Goal: Task Accomplishment & Management: Manage account settings

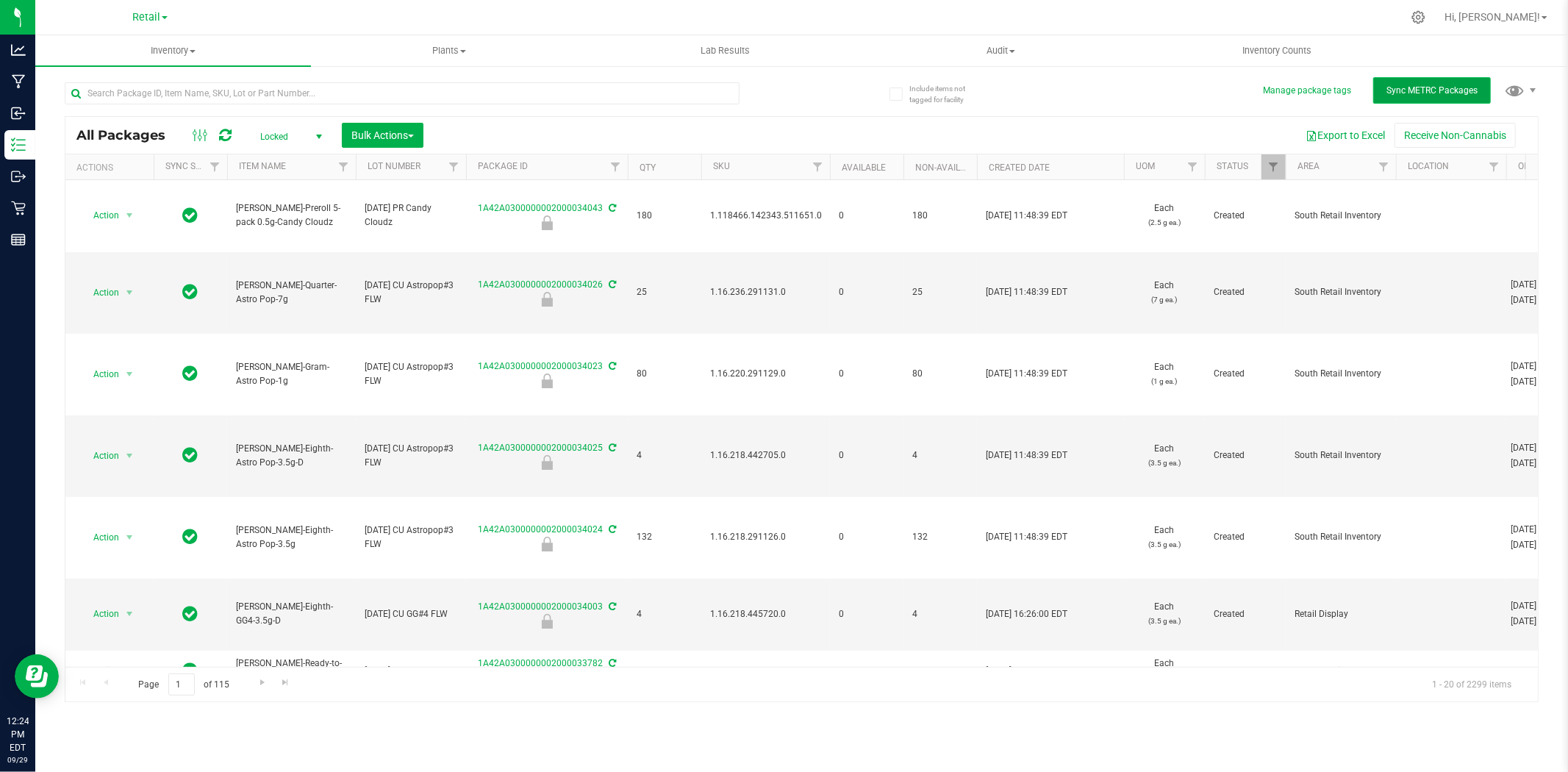
click at [1466, 89] on span "Sync METRC Packages" at bounding box center [1432, 90] width 91 height 10
click at [1457, 96] on button "Sync METRC Packages" at bounding box center [1432, 90] width 117 height 26
drag, startPoint x: 284, startPoint y: 136, endPoint x: 289, endPoint y: 141, distance: 7.1
click at [284, 136] on span "Locked" at bounding box center [288, 137] width 81 height 21
click at [299, 228] on li "All" at bounding box center [287, 226] width 79 height 22
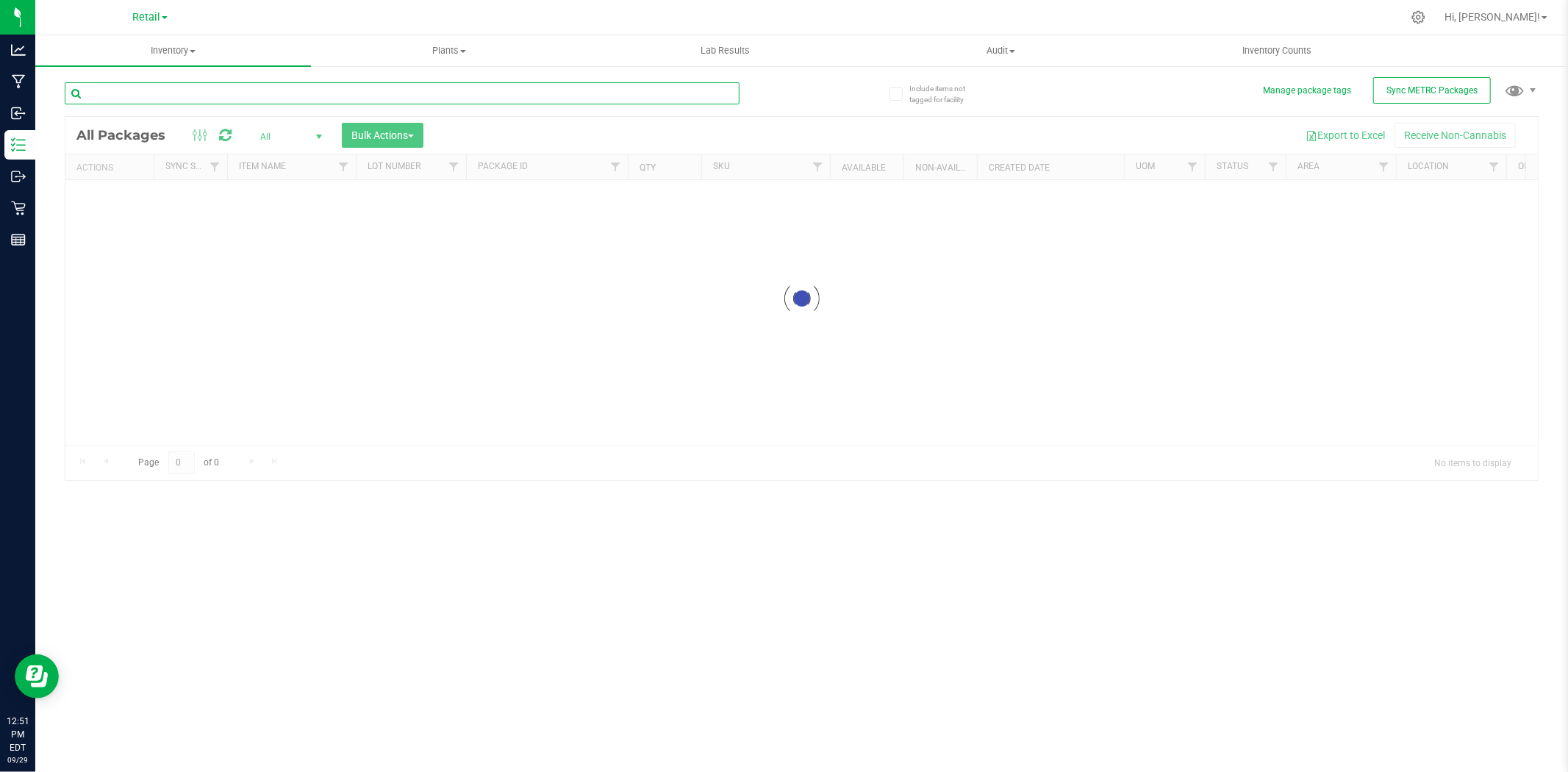
click at [592, 94] on input "text" at bounding box center [401, 93] width 675 height 22
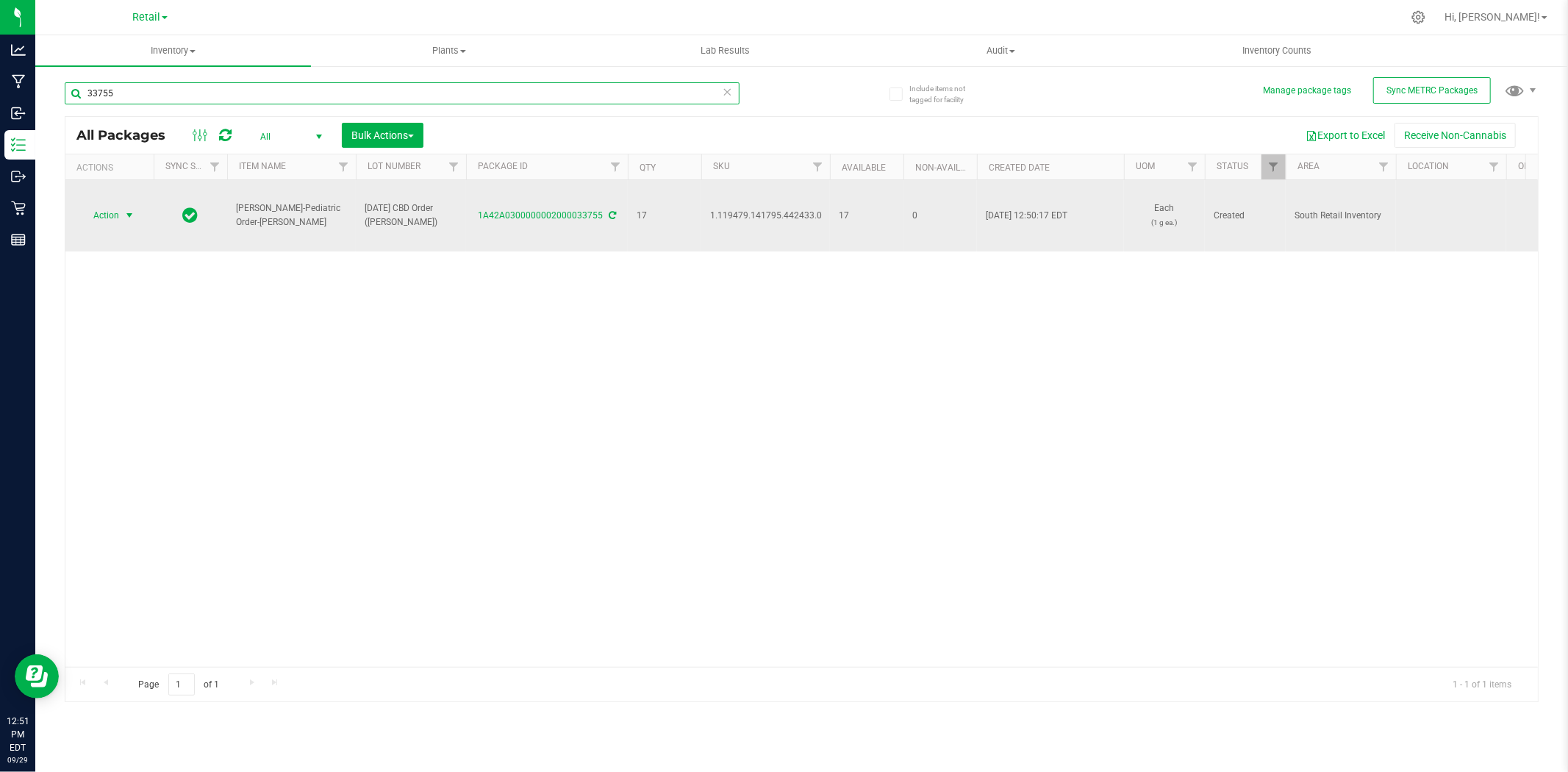
type input "33755"
click at [109, 208] on span "Action" at bounding box center [100, 215] width 40 height 21
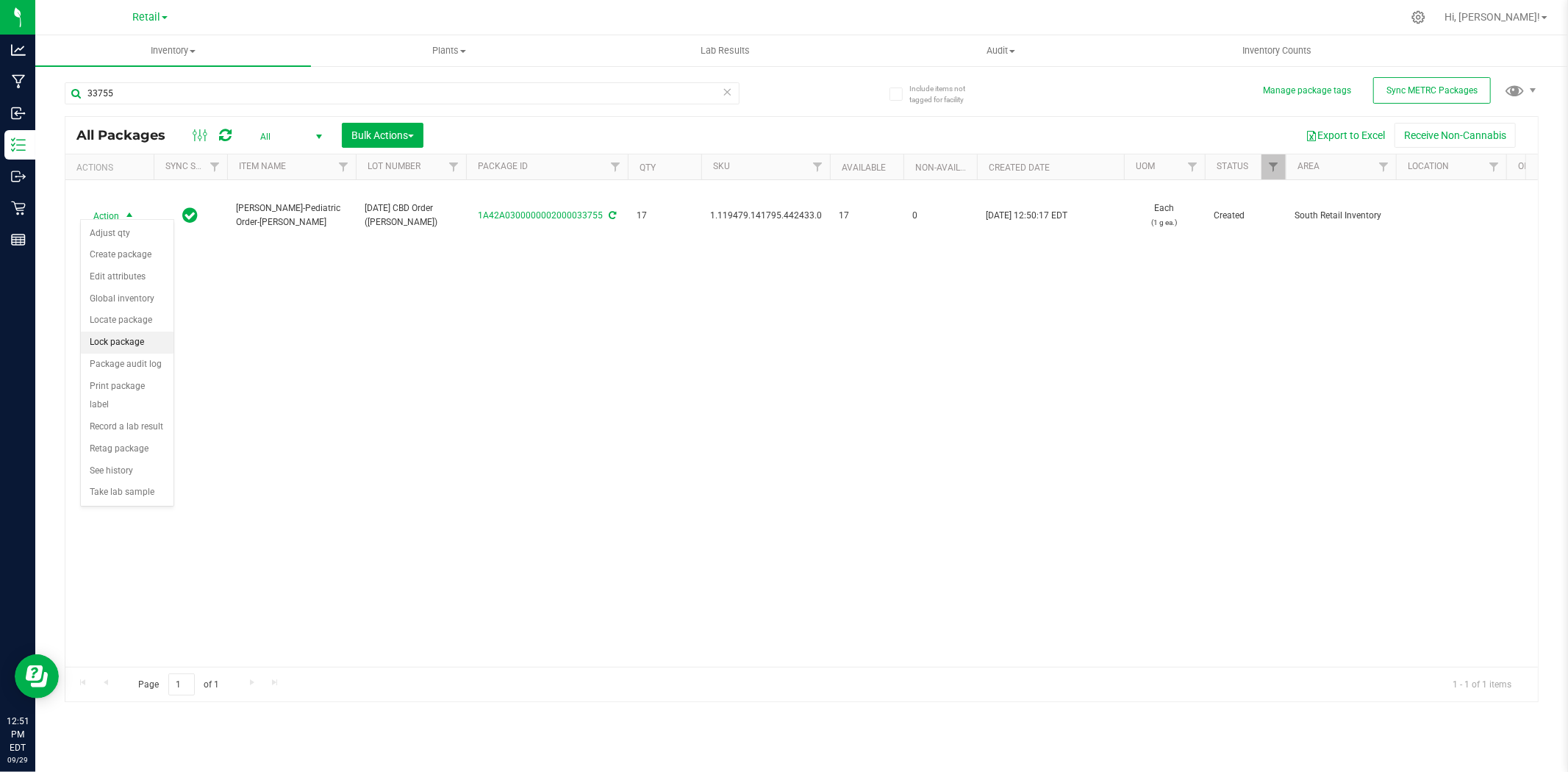
click at [100, 340] on li "Lock package" at bounding box center [127, 342] width 93 height 22
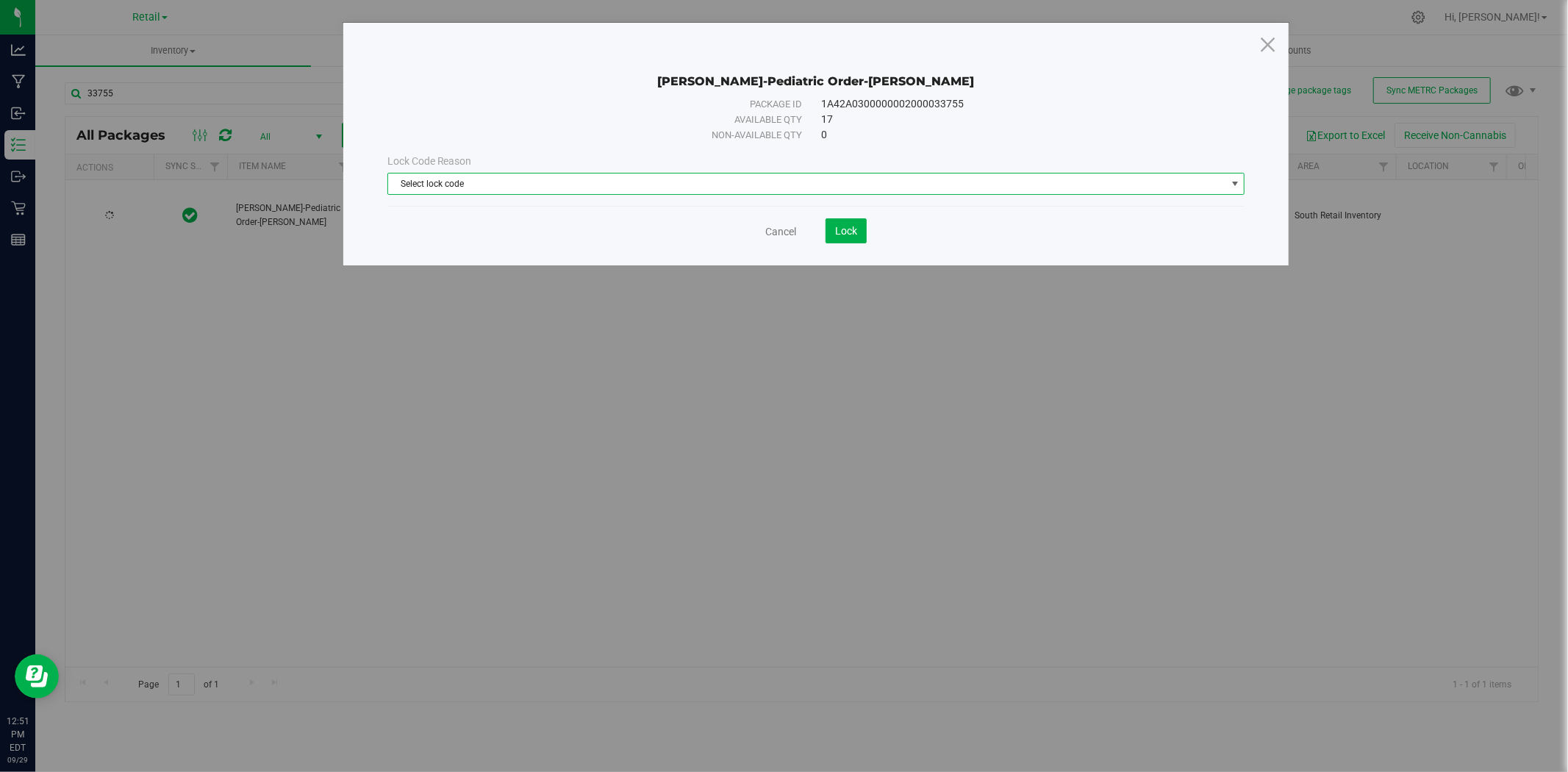
click at [724, 176] on span "Select lock code" at bounding box center [807, 184] width 838 height 21
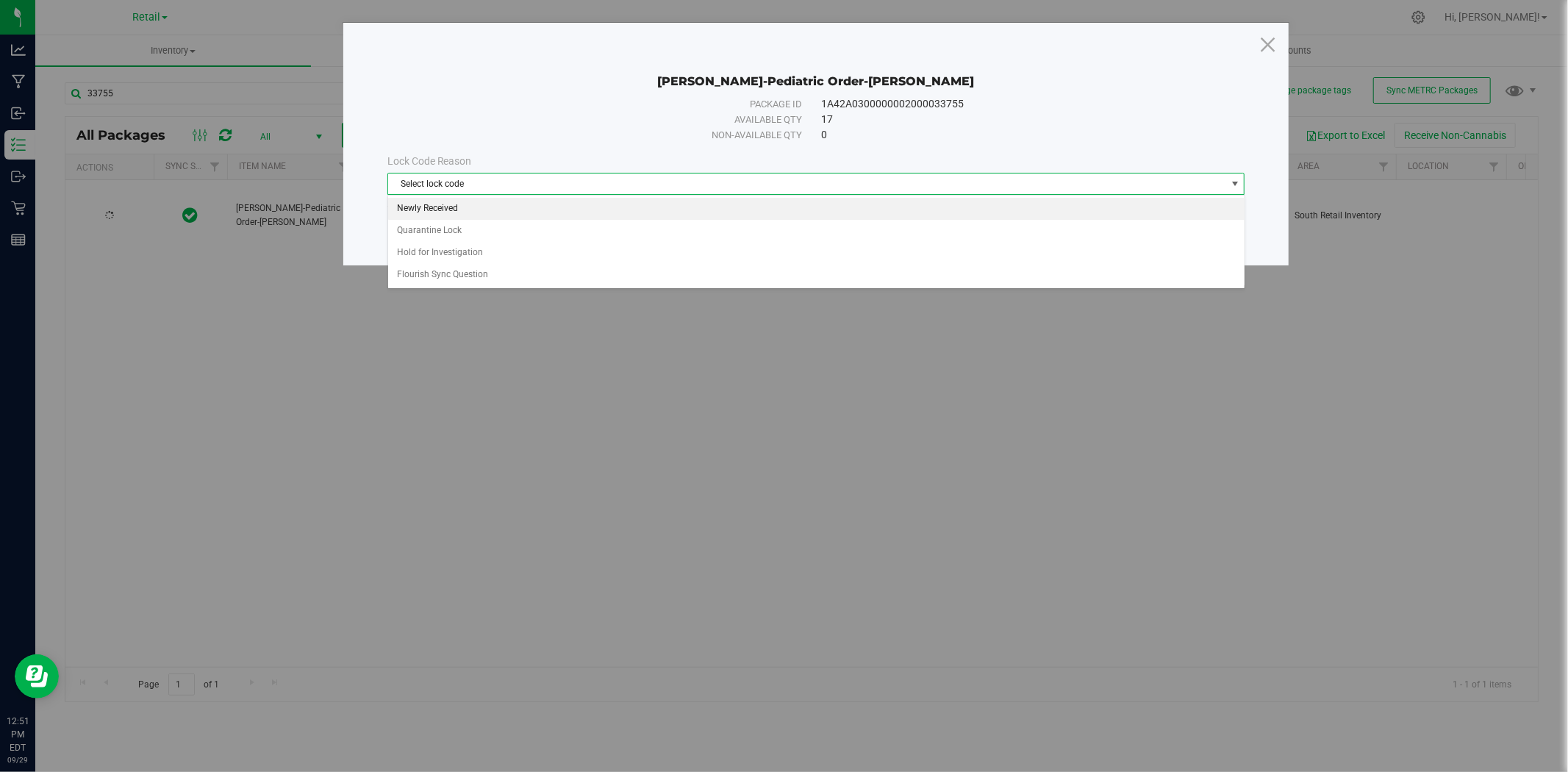
click at [730, 207] on li "Newly Received" at bounding box center [817, 208] width 857 height 22
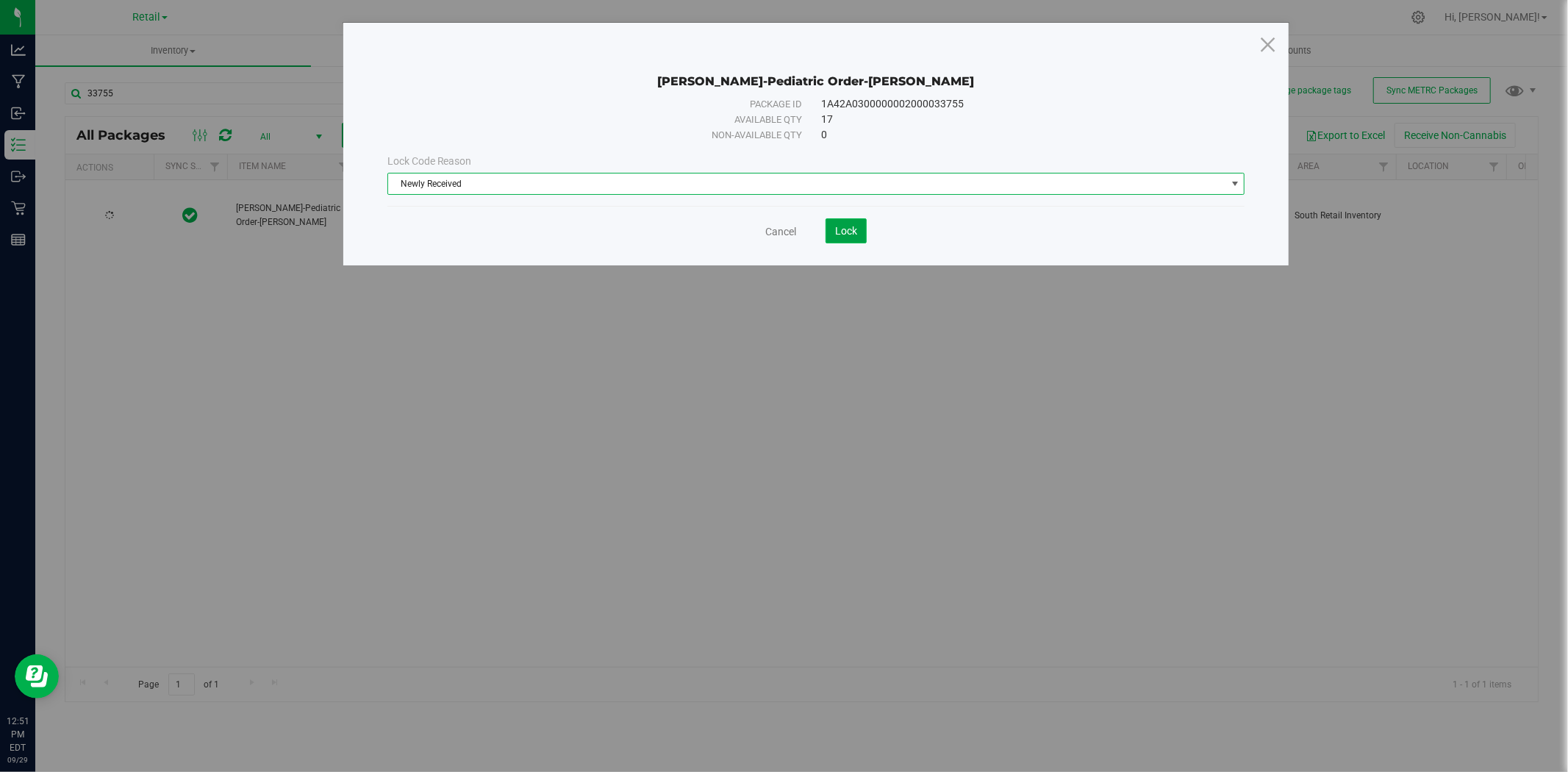
click at [850, 237] on button "Lock" at bounding box center [845, 230] width 41 height 25
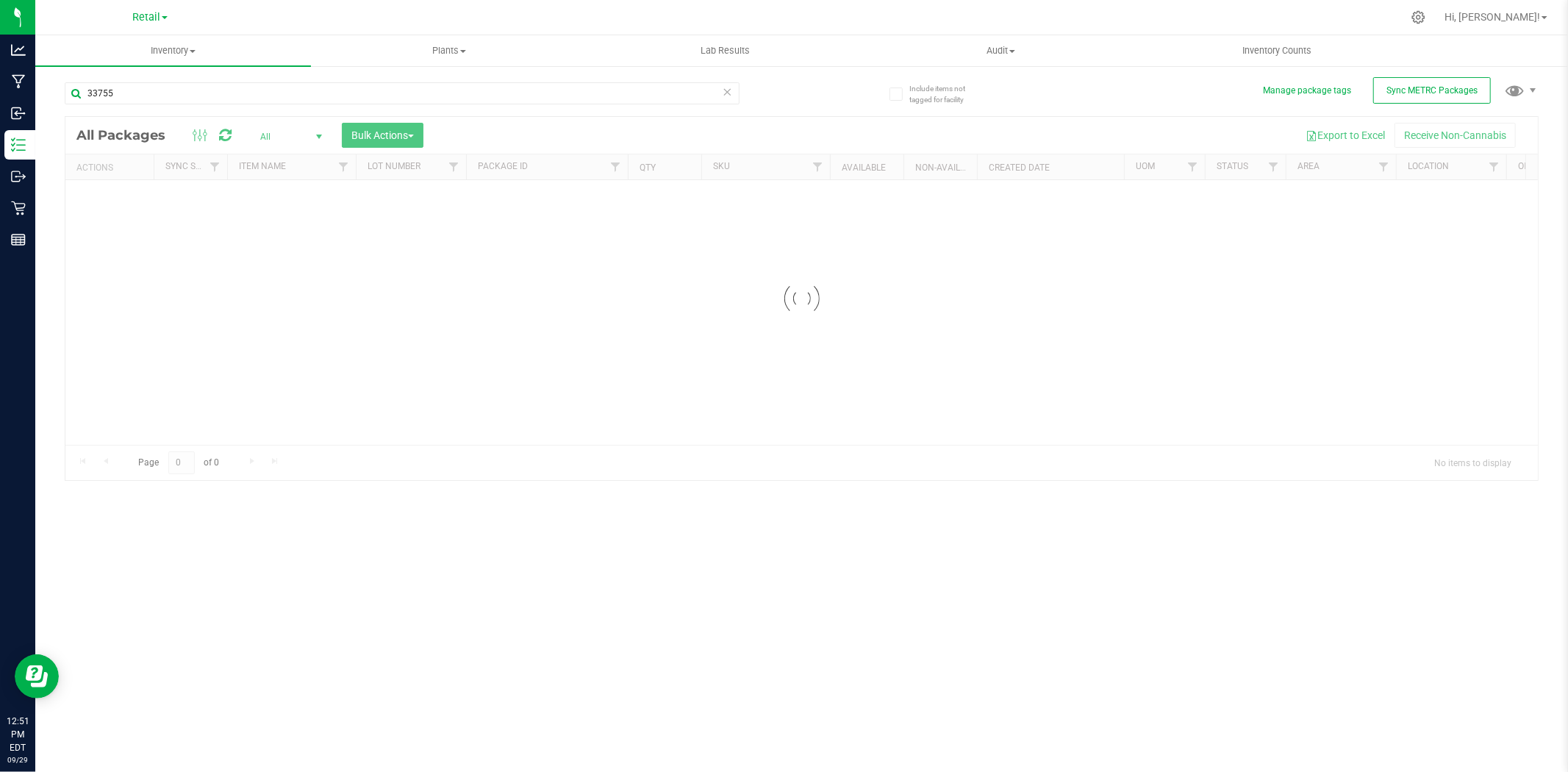
click at [730, 94] on icon at bounding box center [728, 91] width 10 height 17
